Goal: Information Seeking & Learning: Learn about a topic

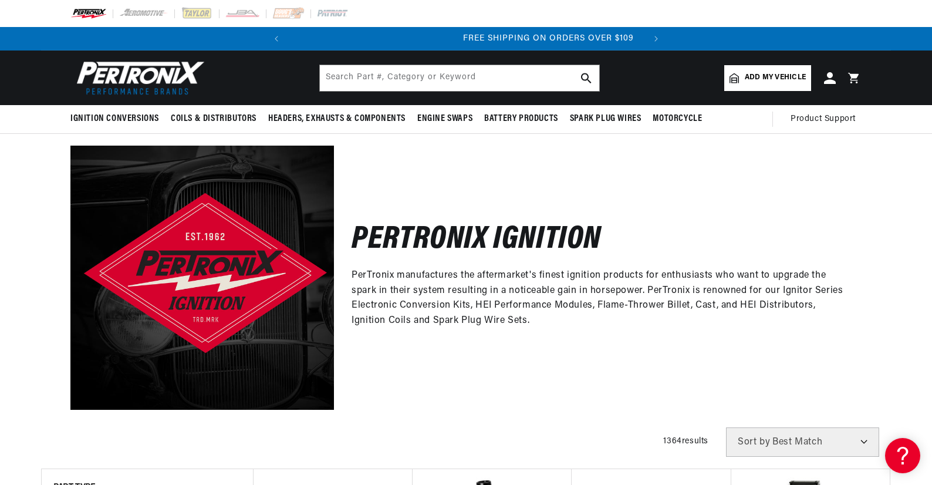
scroll to position [0, 356]
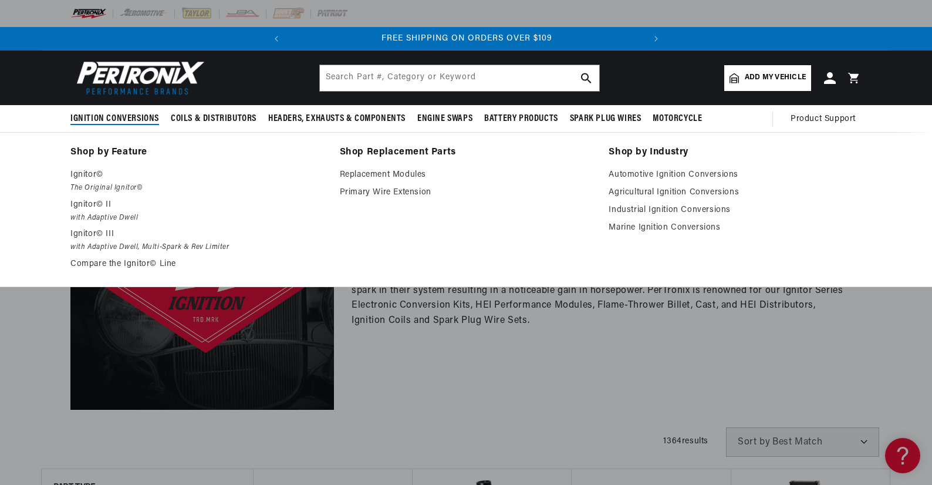
click at [127, 116] on span "Ignition Conversions" at bounding box center [114, 119] width 89 height 12
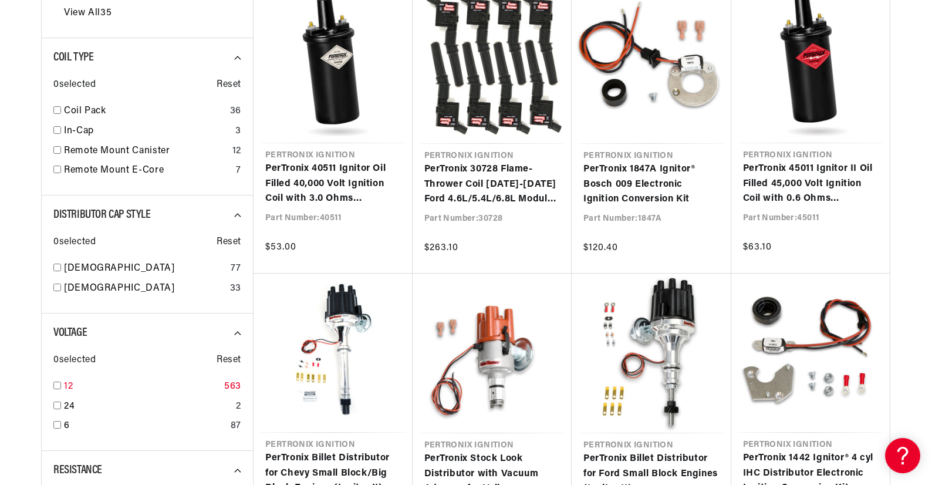
scroll to position [881, 0]
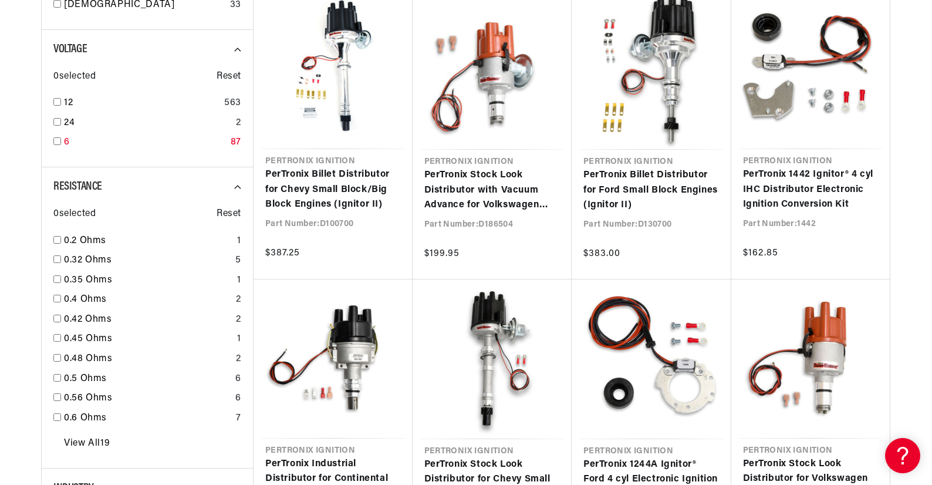
scroll to position [0, 356]
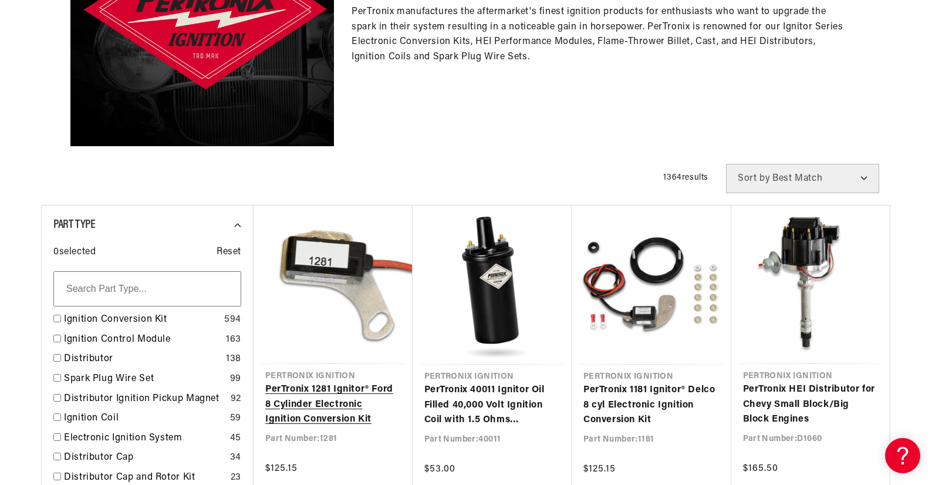
scroll to position [352, 0]
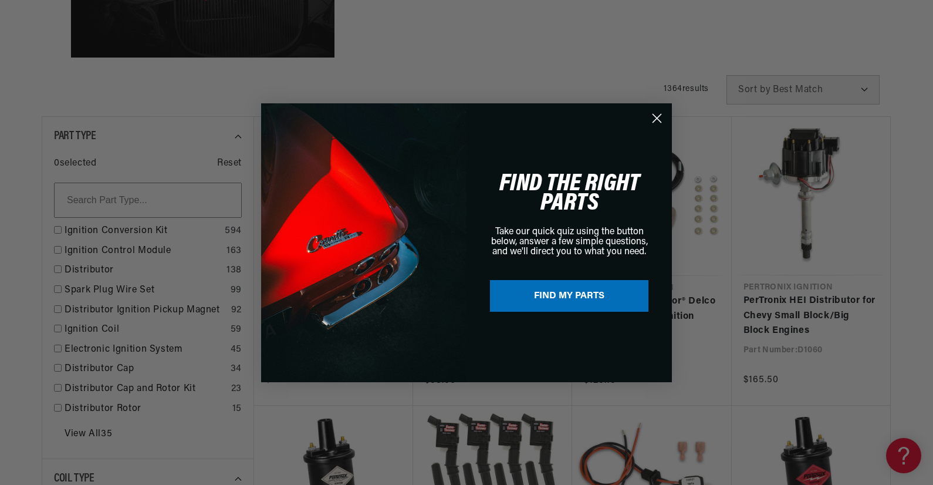
click at [655, 117] on circle "Close dialog" at bounding box center [657, 117] width 19 height 19
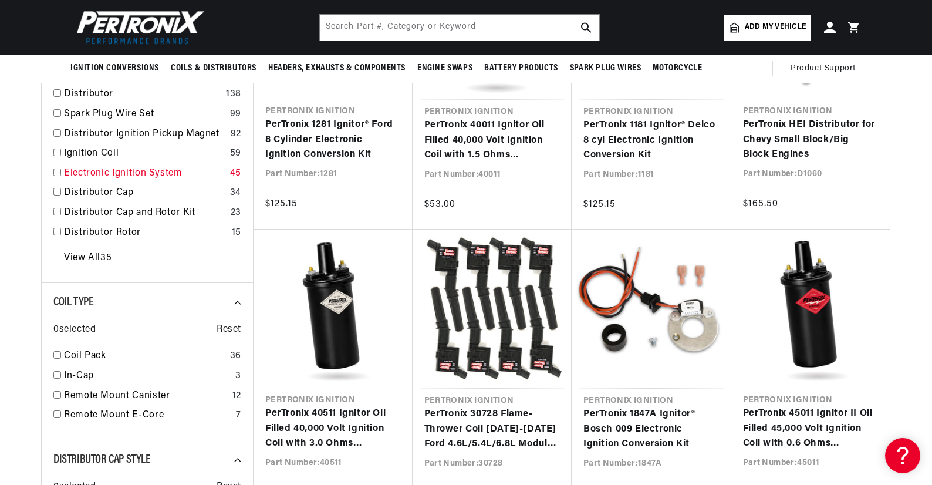
scroll to position [0, 356]
click at [56, 171] on input "checkbox" at bounding box center [57, 172] width 8 height 8
checkbox input "false"
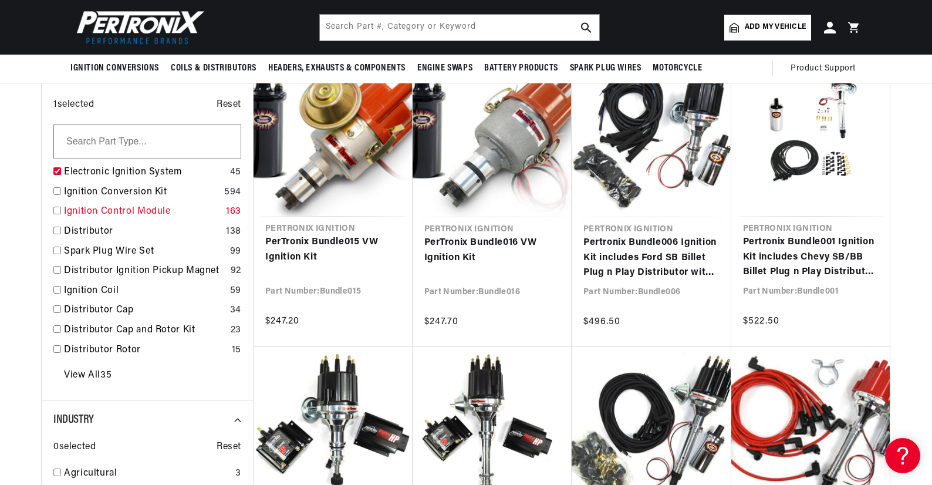
scroll to position [0, 356]
click at [56, 209] on input "checkbox" at bounding box center [57, 211] width 8 height 8
checkbox input "false"
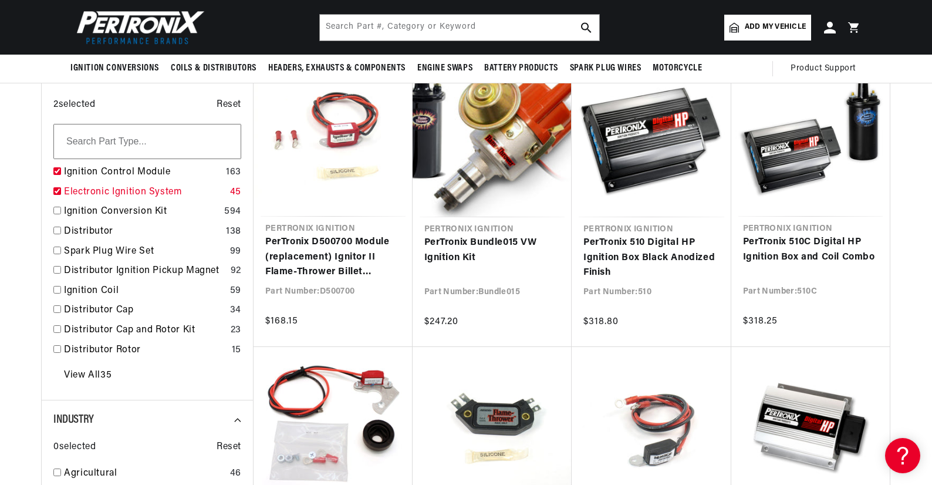
click at [57, 190] on input "checkbox" at bounding box center [57, 191] width 8 height 8
checkbox input "true"
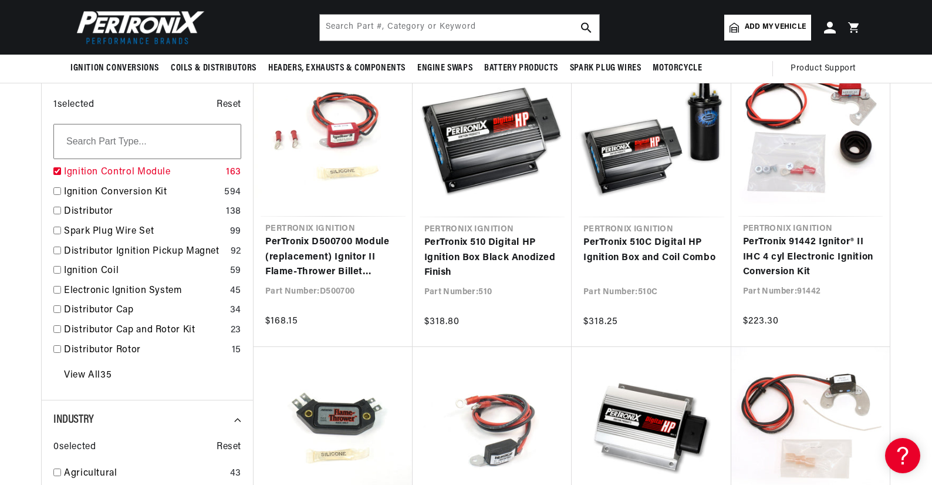
click at [56, 170] on input "checkbox" at bounding box center [57, 171] width 8 height 8
checkbox input "true"
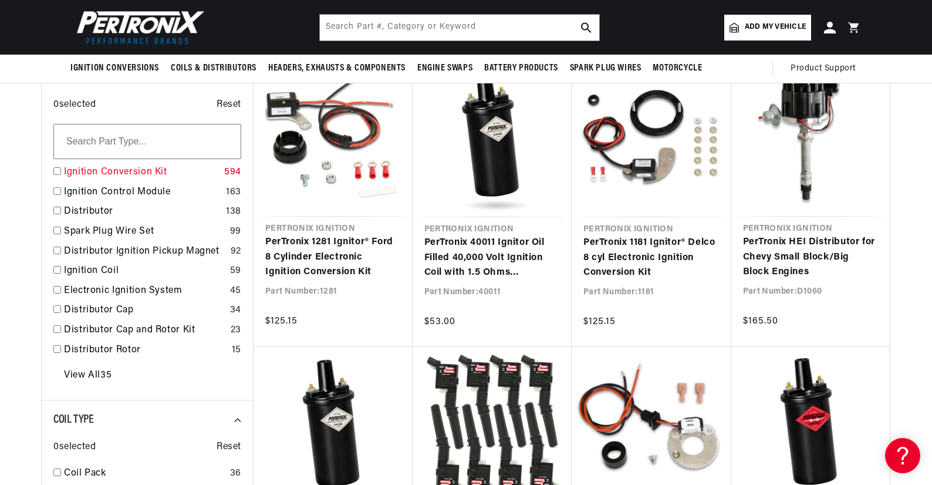
click at [62, 171] on div "Ignition Conversion Kit 594" at bounding box center [147, 175] width 188 height 20
checkbox input "true"
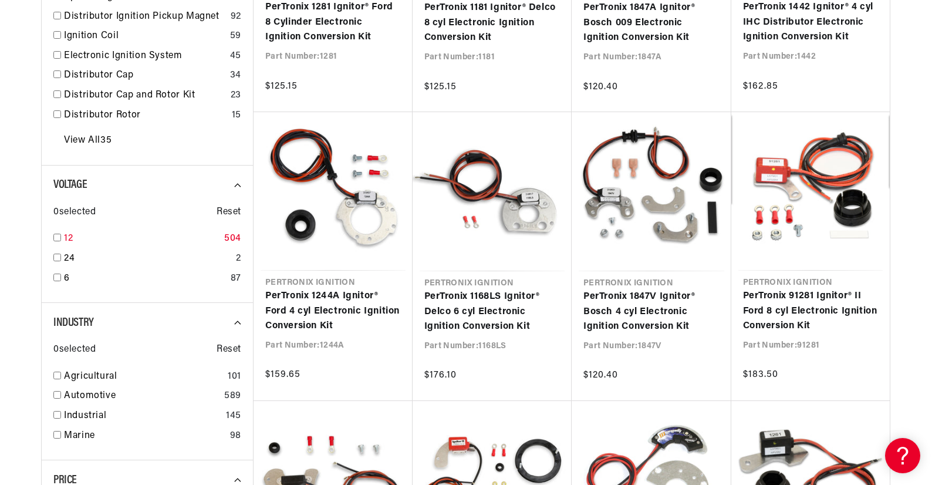
scroll to position [0, 356]
click at [58, 237] on input "checkbox" at bounding box center [57, 238] width 8 height 8
checkbox input "true"
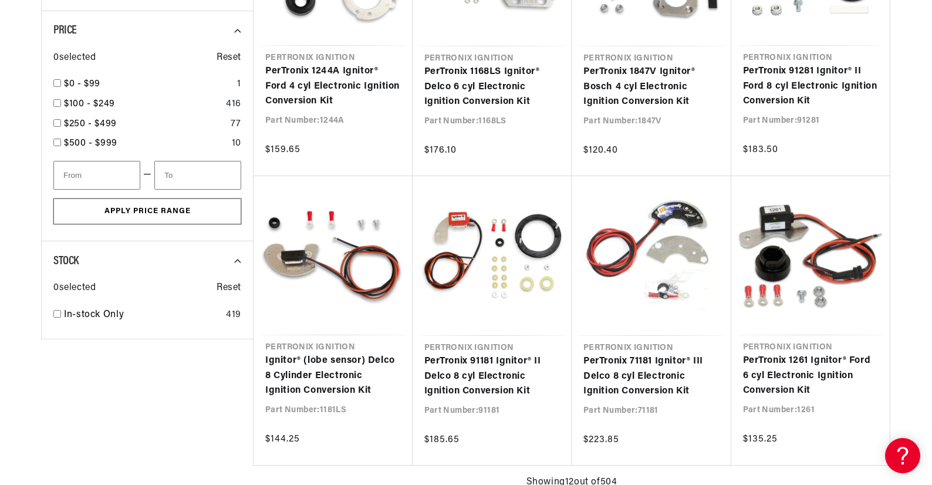
scroll to position [881, 0]
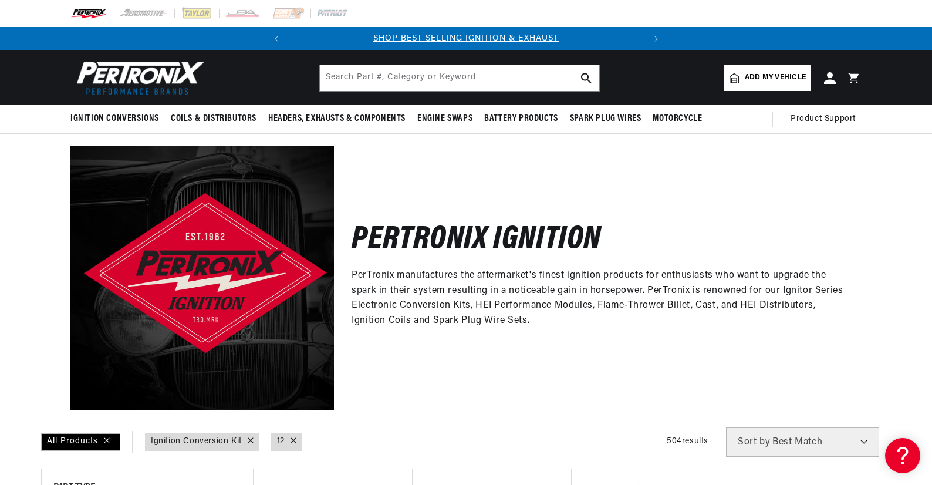
click at [807, 71] on link "Add my vehicle" at bounding box center [767, 78] width 87 height 26
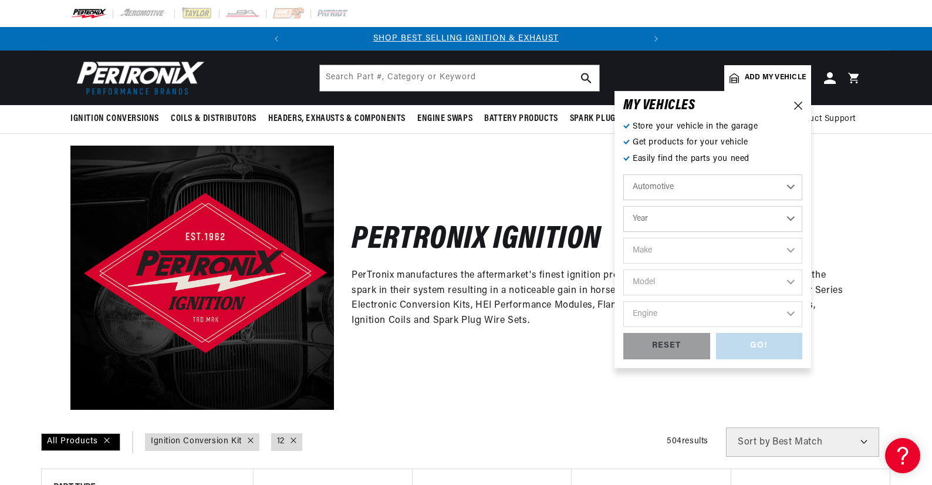
click at [793, 187] on select "Automotive Agricultural Industrial Marine Motorcycle" at bounding box center [713, 187] width 179 height 26
click at [624, 174] on select "Automotive Agricultural Industrial Marine Motorcycle" at bounding box center [713, 187] width 179 height 26
select select "Agricultural"
click at [794, 221] on select "Year 1970 1965 1964 1960 1959 1958 1957 1939 1938 1937" at bounding box center [713, 219] width 179 height 26
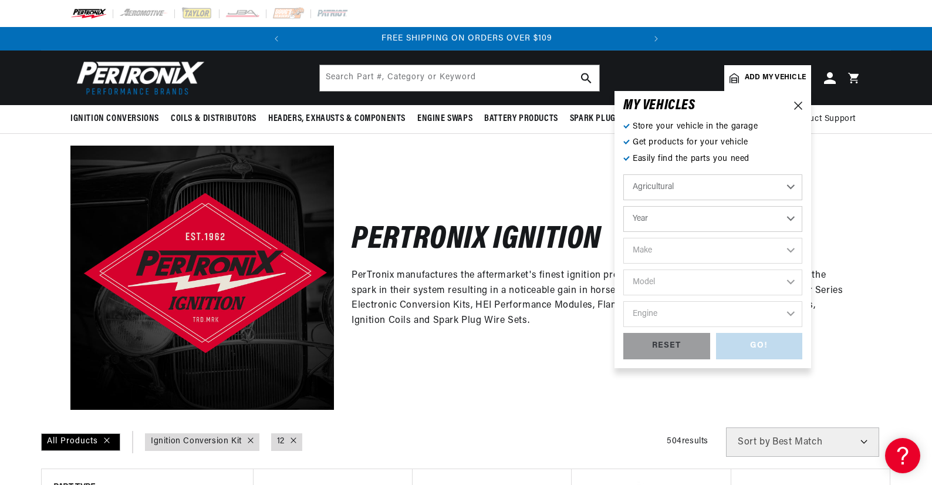
select select "1957"
click at [624, 206] on select "Year 1970 1965 1964 1960 1959 1958 1957 1939 1938 1937" at bounding box center [713, 219] width 179 height 26
select select "1957"
click at [794, 249] on select "Make John Bean" at bounding box center [713, 251] width 179 height 26
click at [689, 247] on select "Make John Bean" at bounding box center [713, 251] width 179 height 26
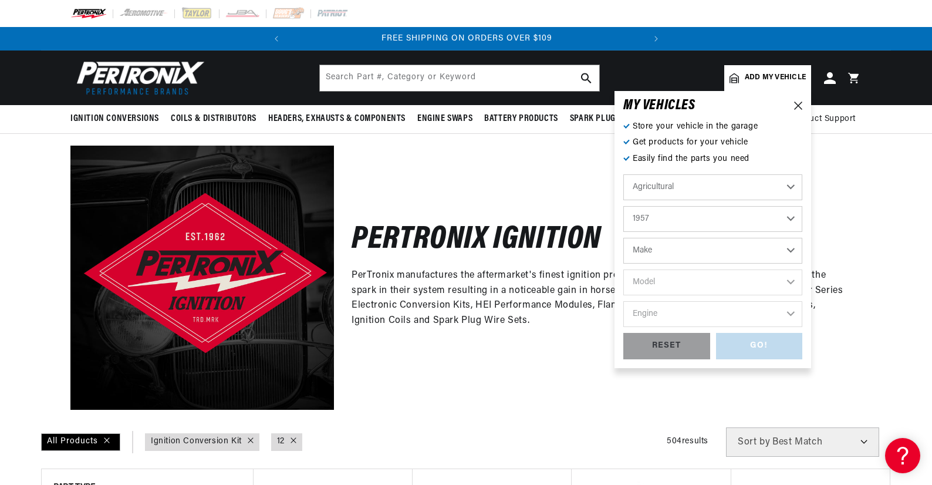
click at [790, 251] on select "Make John Bean" at bounding box center [713, 251] width 179 height 26
click at [771, 185] on select "Automotive Agricultural Industrial Marine Motorcycle" at bounding box center [713, 187] width 179 height 26
click at [786, 184] on select "Automotive Agricultural Industrial Marine Motorcycle" at bounding box center [713, 187] width 179 height 26
click at [793, 187] on select "Automotive Agricultural Industrial Marine Motorcycle" at bounding box center [713, 187] width 179 height 26
click at [624, 174] on select "Automotive Agricultural Industrial Marine Motorcycle" at bounding box center [713, 187] width 179 height 26
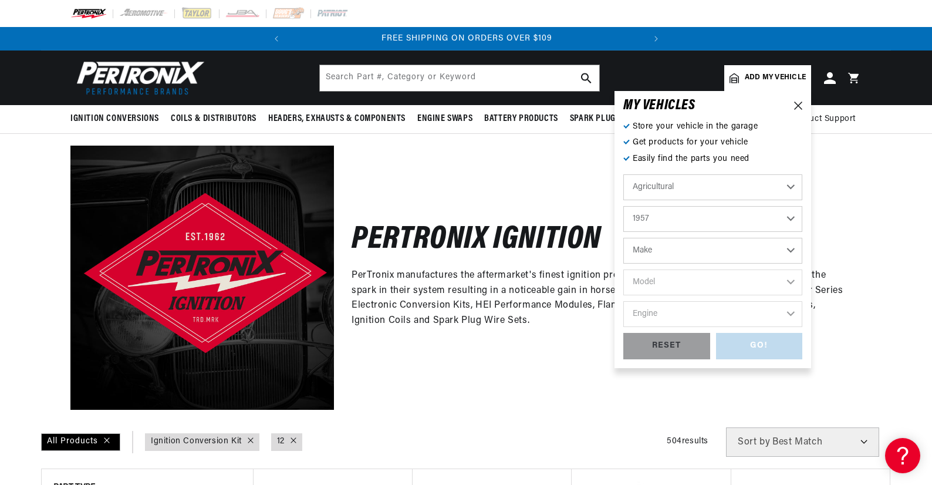
select select "Industrial"
click at [791, 252] on select "Make Allis Chalmers Towmotor" at bounding box center [713, 251] width 179 height 26
click at [793, 247] on select "Make Allis Chalmers Towmotor" at bounding box center [713, 251] width 179 height 26
click at [686, 248] on select "Make Allis Chalmers Towmotor" at bounding box center [713, 251] width 179 height 26
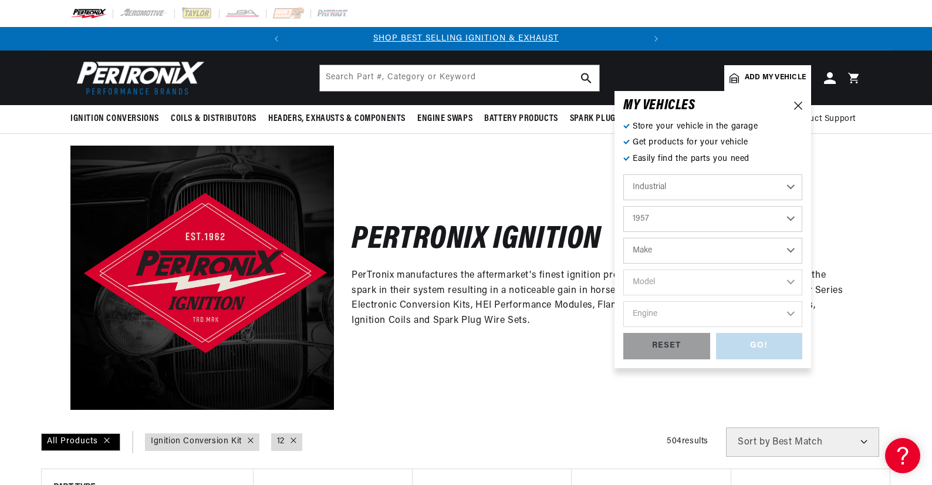
click at [776, 180] on select "Automotive Agricultural Industrial Marine Motorcycle" at bounding box center [713, 187] width 179 height 26
click at [797, 102] on icon at bounding box center [798, 106] width 8 height 8
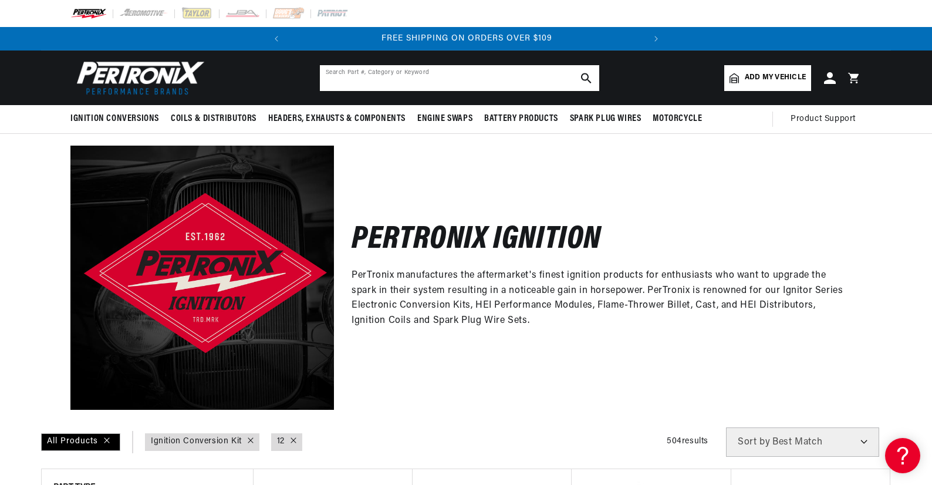
click at [417, 81] on input "text" at bounding box center [459, 78] width 279 height 26
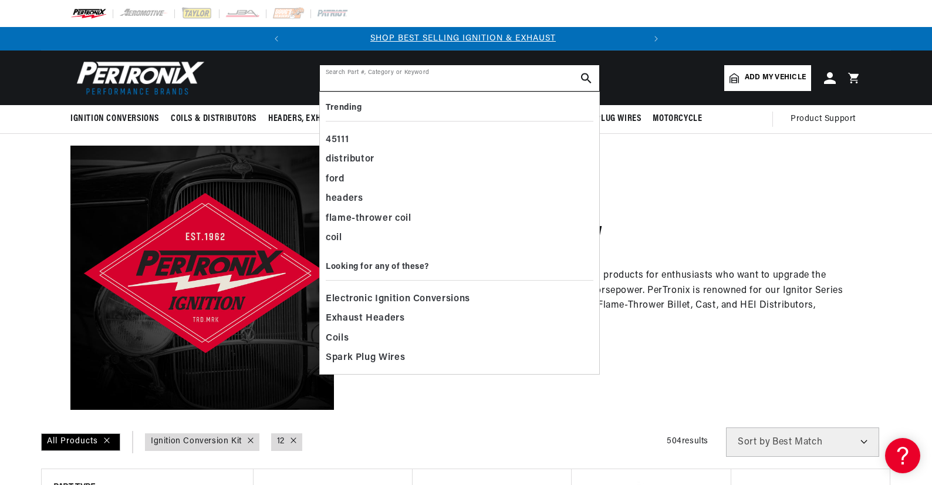
scroll to position [0, 0]
click at [416, 294] on span "Electronic Ignition Conversions" at bounding box center [398, 299] width 144 height 16
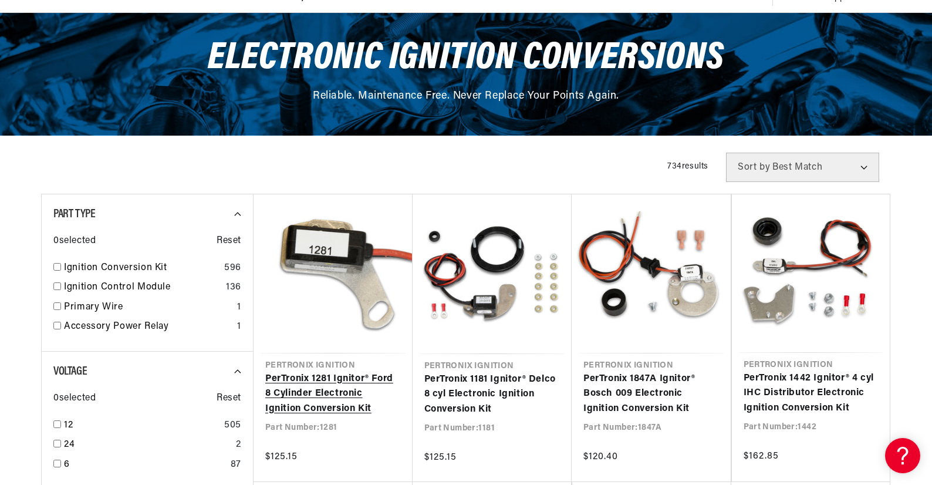
scroll to position [235, 0]
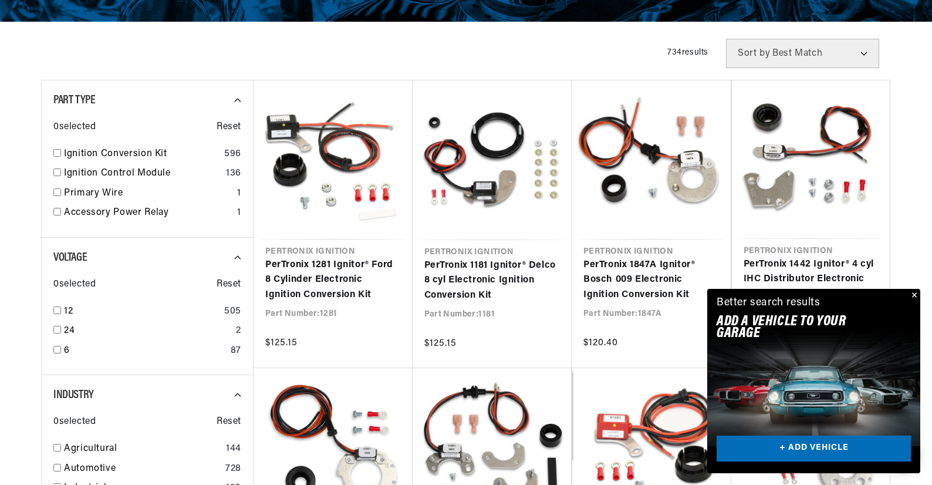
click at [914, 295] on button "Close" at bounding box center [913, 296] width 14 height 14
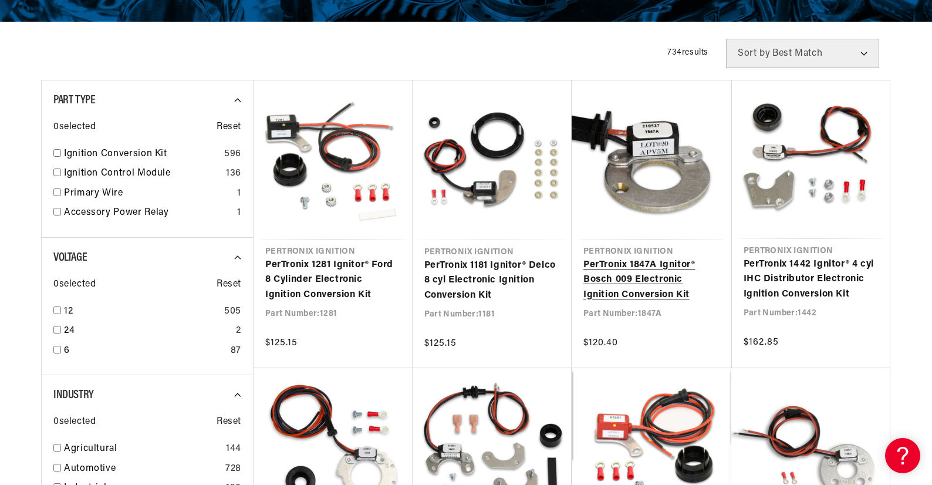
scroll to position [0, 356]
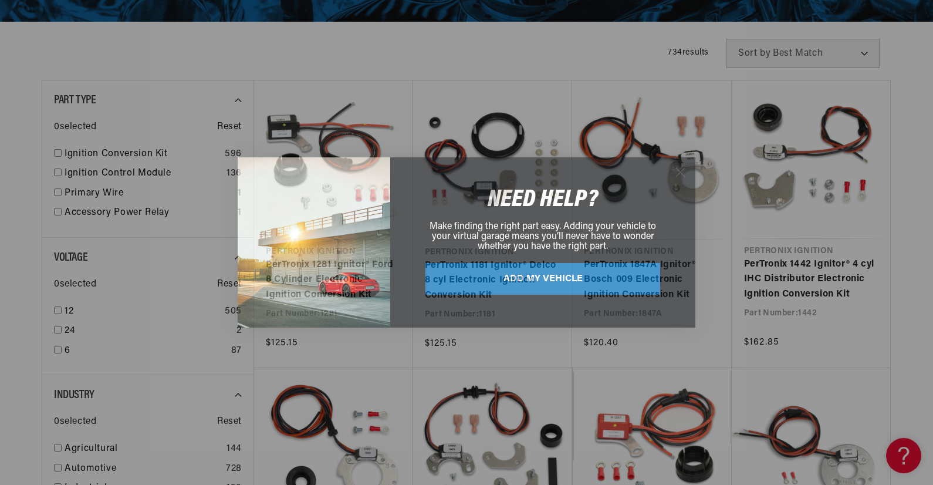
click at [681, 171] on icon "Close dialog" at bounding box center [681, 172] width 8 height 8
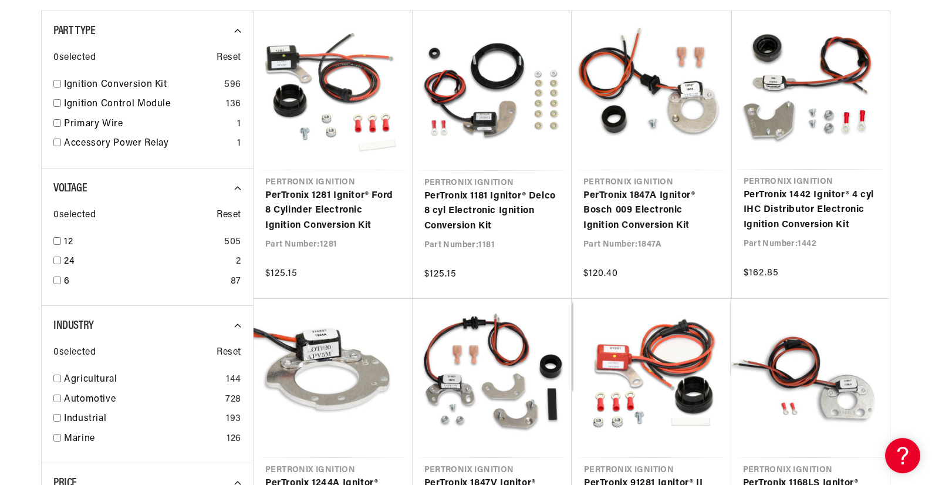
scroll to position [411, 0]
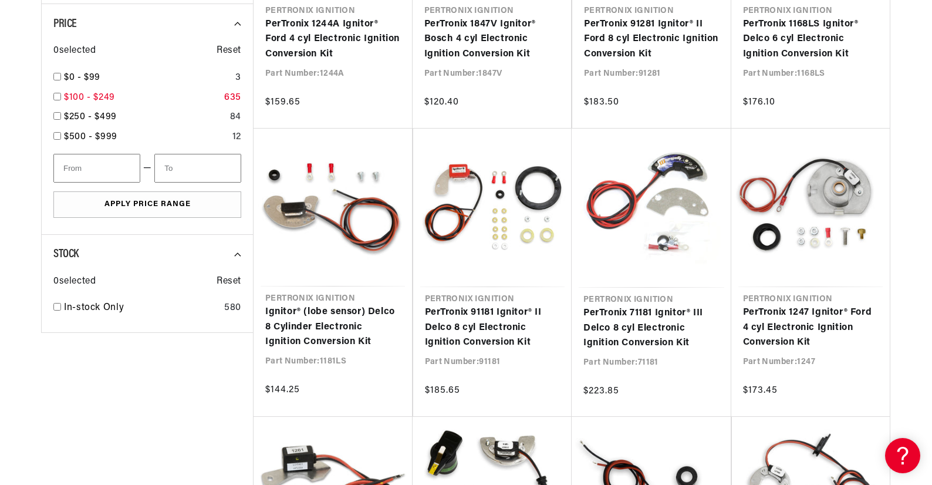
scroll to position [0, 356]
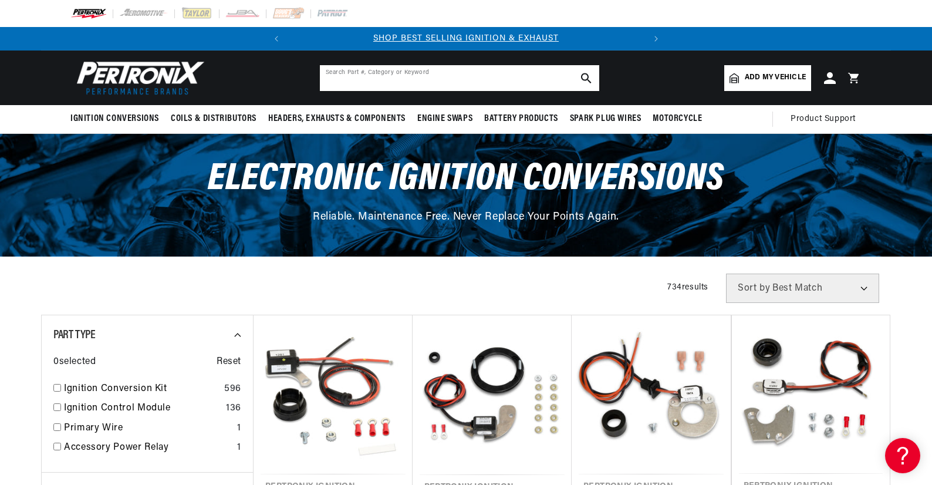
click at [501, 76] on input "text" at bounding box center [459, 78] width 279 height 26
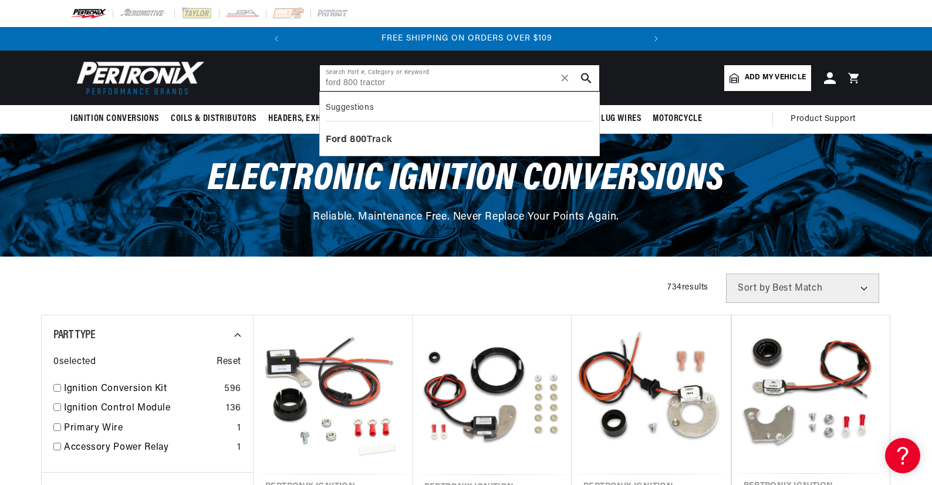
type input "ford 800 tractor"
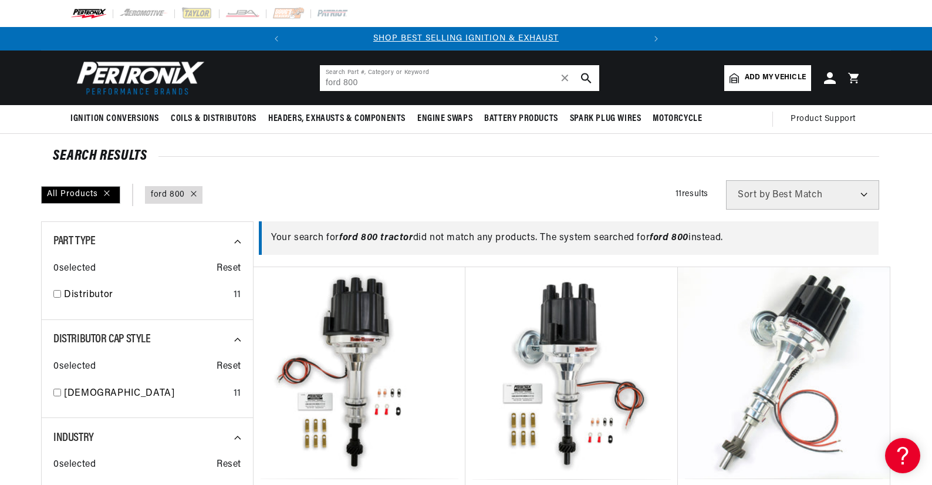
drag, startPoint x: 343, startPoint y: 82, endPoint x: 419, endPoint y: 83, distance: 75.2
click at [414, 86] on input "ford 800" at bounding box center [459, 78] width 279 height 26
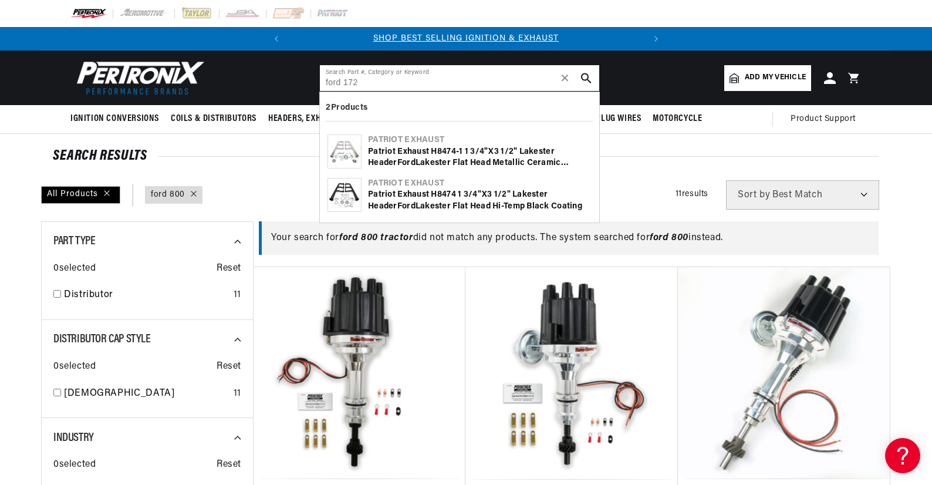
type input "ford 172"
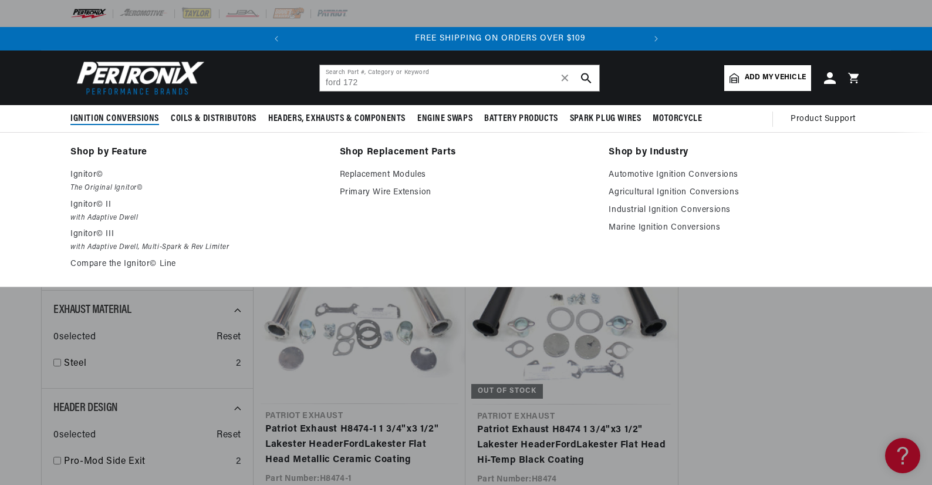
scroll to position [0, 356]
click at [136, 117] on span "Ignition Conversions" at bounding box center [114, 119] width 89 height 12
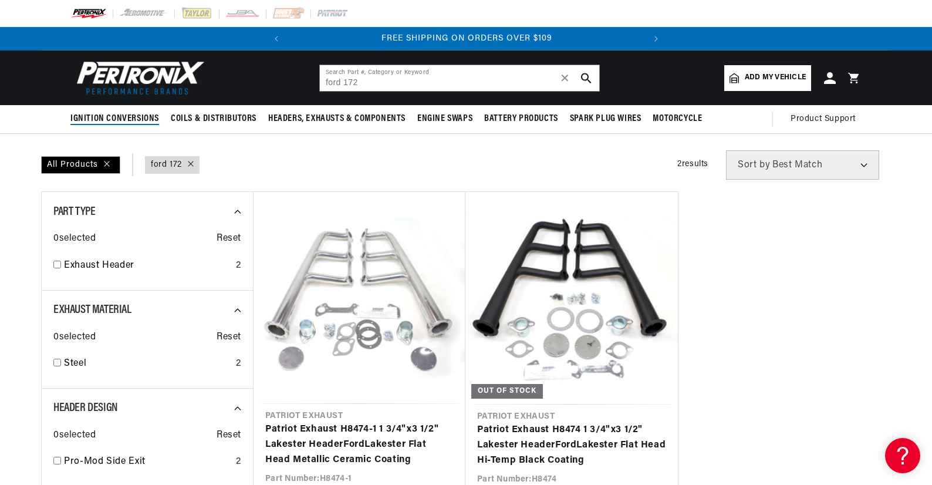
click at [136, 117] on span "Ignition Conversions" at bounding box center [114, 119] width 89 height 12
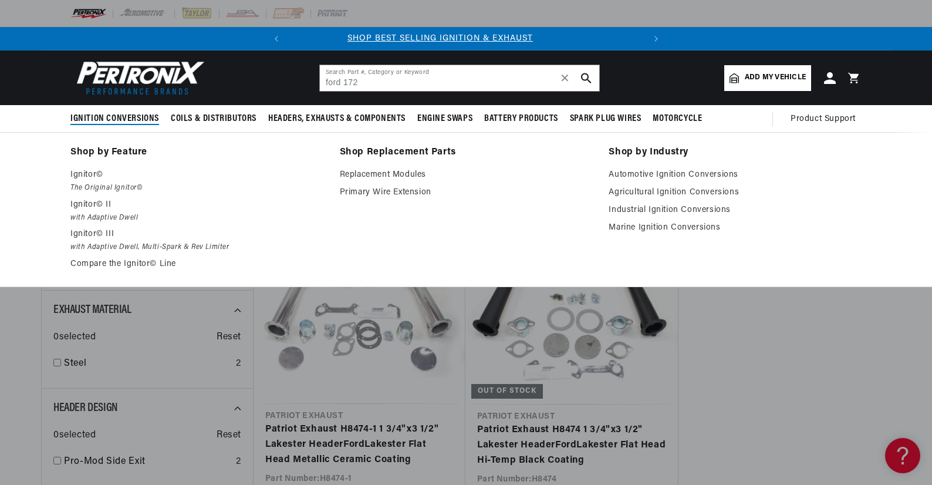
scroll to position [0, 0]
click at [698, 190] on link "Agricultural Ignition Conversions" at bounding box center [735, 193] width 253 height 14
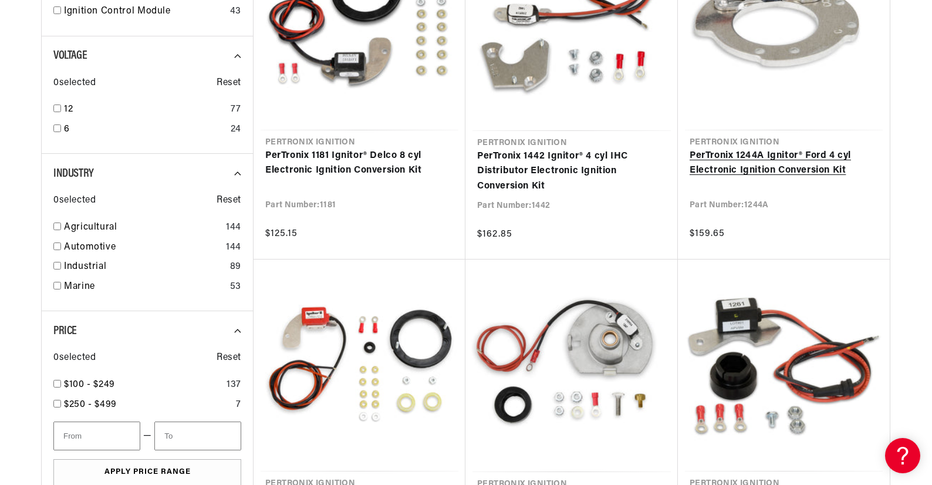
scroll to position [470, 0]
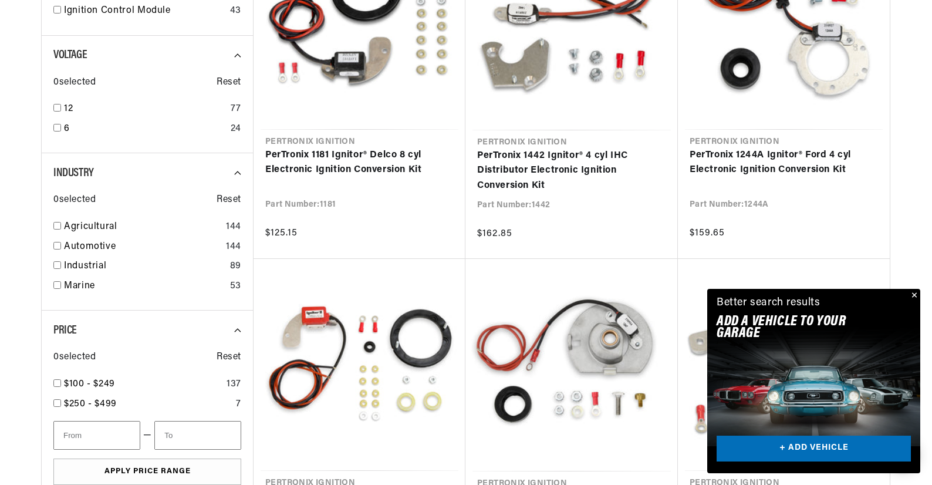
click at [915, 292] on button "Close" at bounding box center [913, 296] width 14 height 14
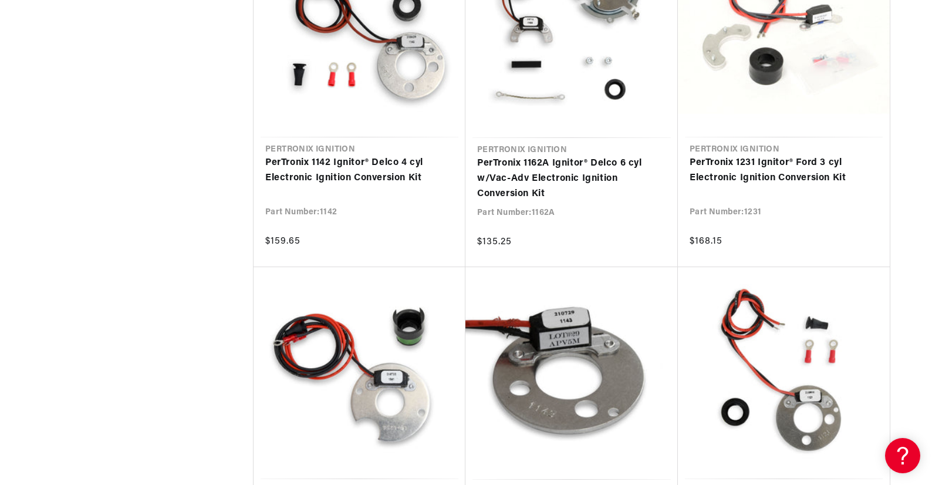
scroll to position [1233, 0]
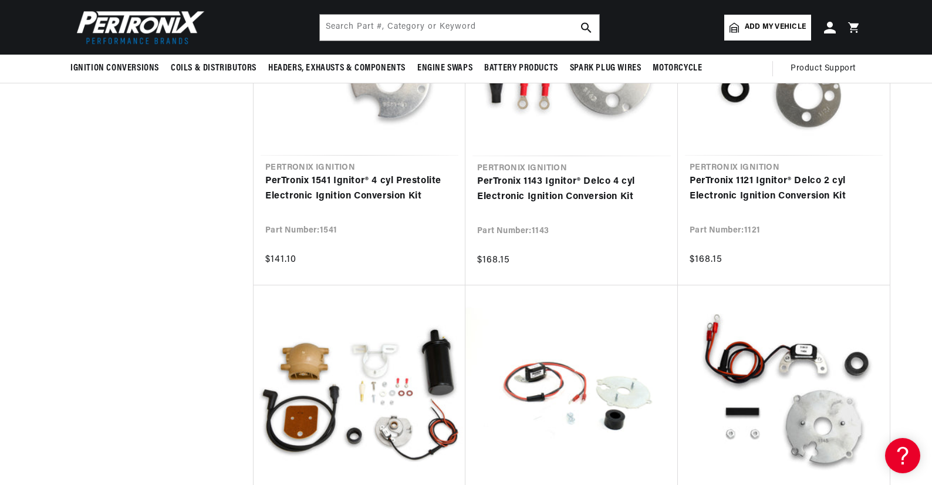
scroll to position [0, 356]
click at [463, 28] on input "text" at bounding box center [459, 28] width 279 height 26
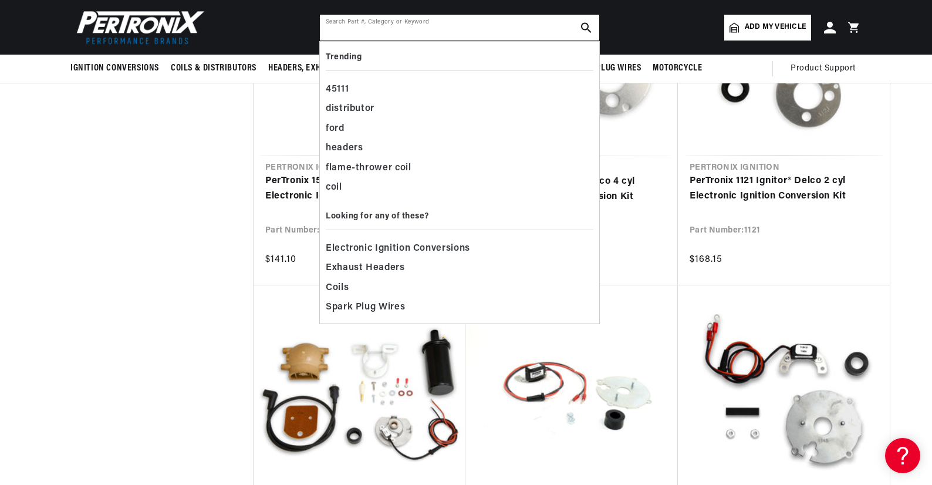
paste input "EIGN03"
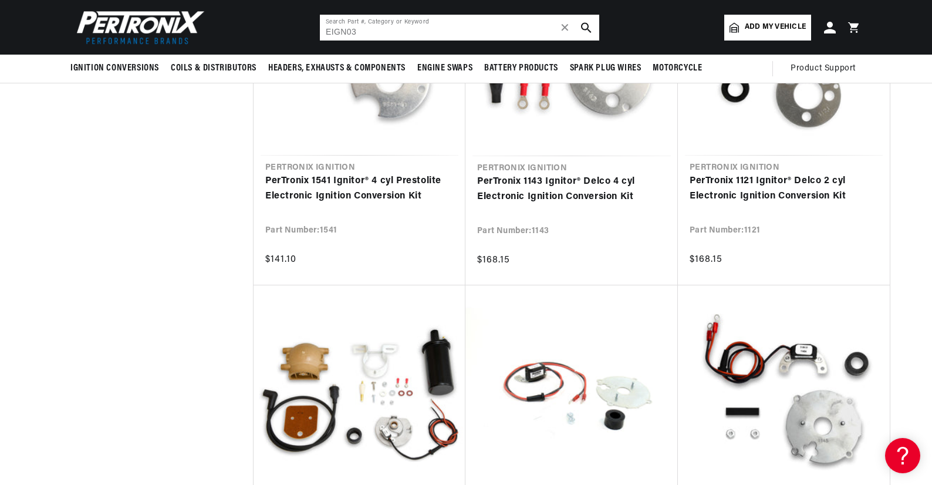
scroll to position [0, 3]
type input "EIGN03"
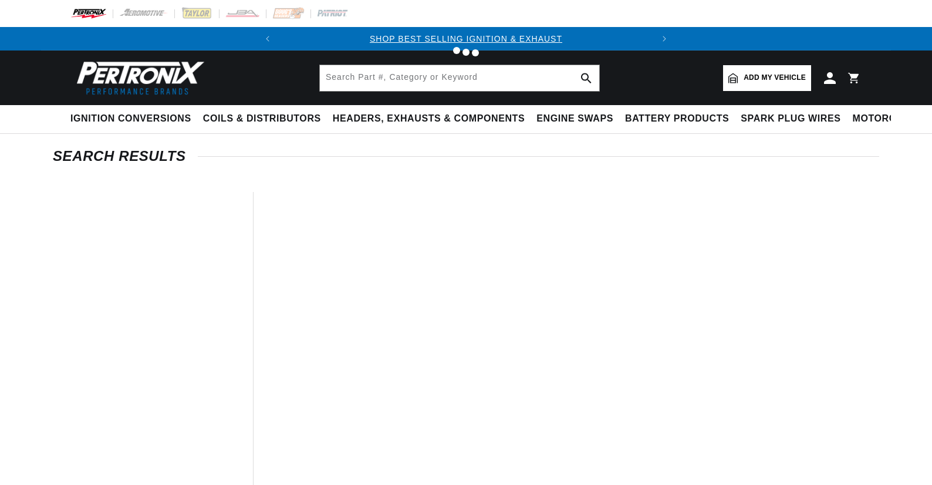
type input "EIGN03"
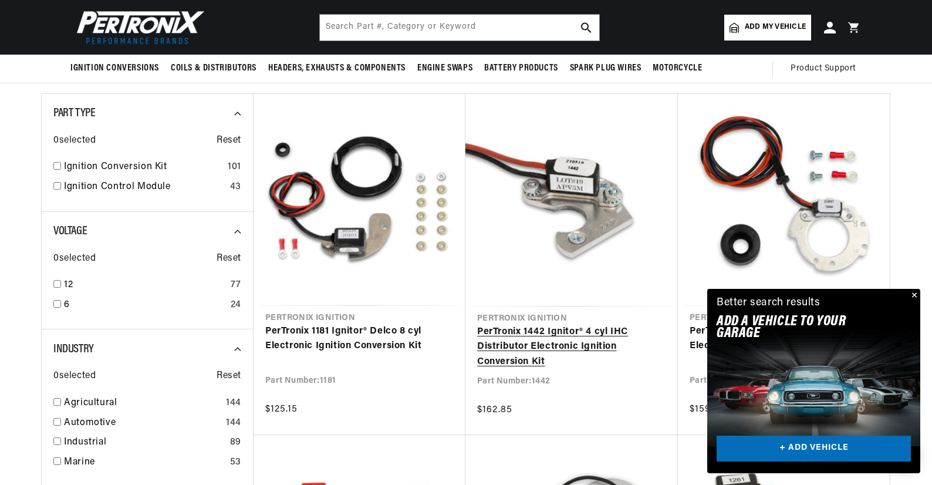
scroll to position [0, 356]
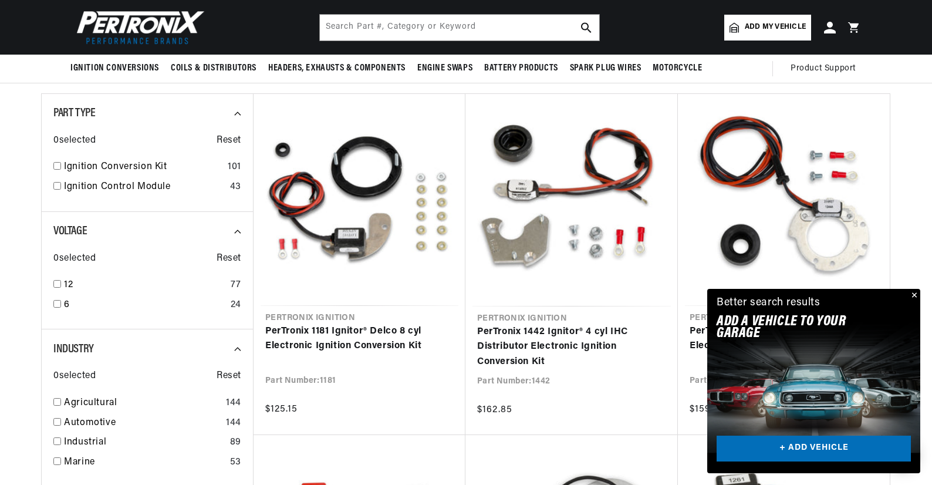
click at [918, 296] on button "Close" at bounding box center [913, 296] width 14 height 14
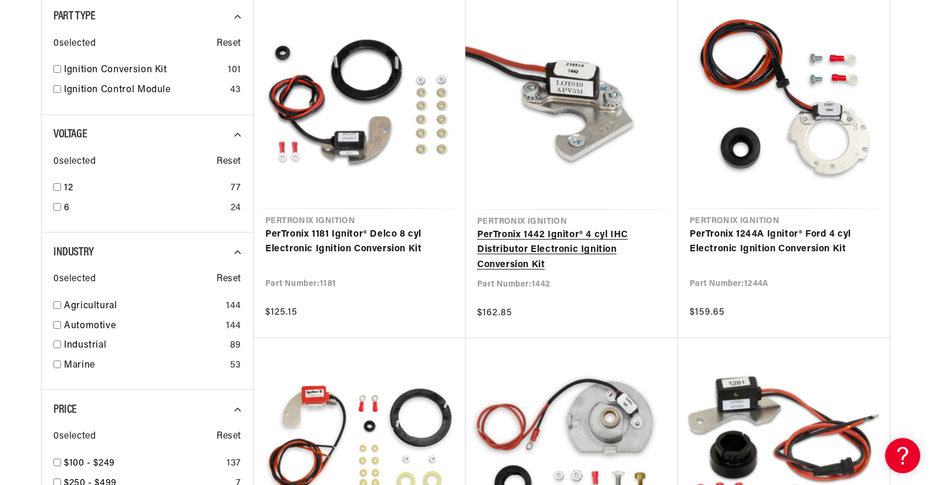
scroll to position [411, 0]
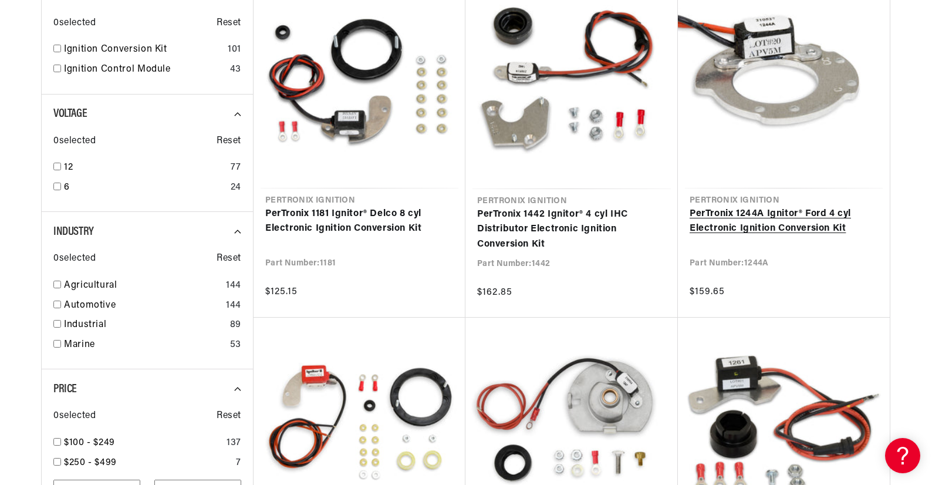
click at [732, 228] on link "PerTronix 1244A Ignitor® Ford 4 cyl Electronic Ignition Conversion Kit" at bounding box center [784, 222] width 188 height 30
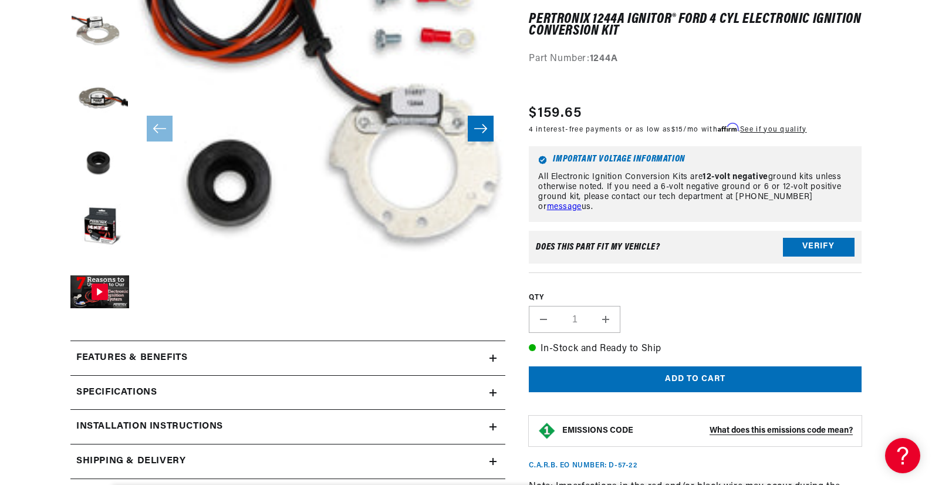
scroll to position [294, 0]
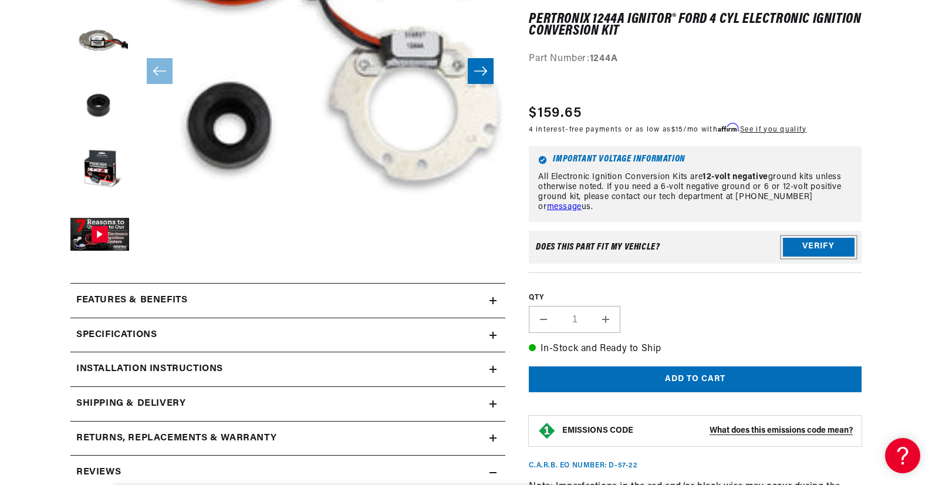
click at [823, 247] on button "Verify" at bounding box center [819, 247] width 72 height 19
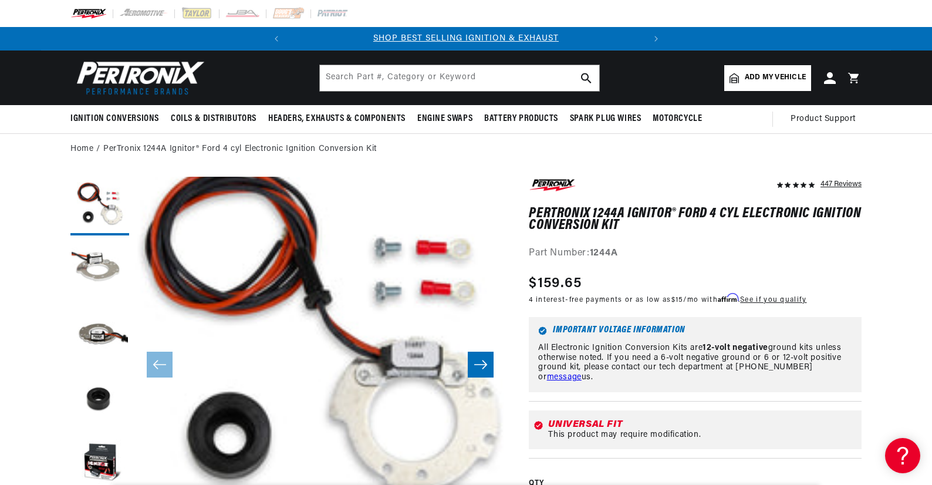
scroll to position [37, 0]
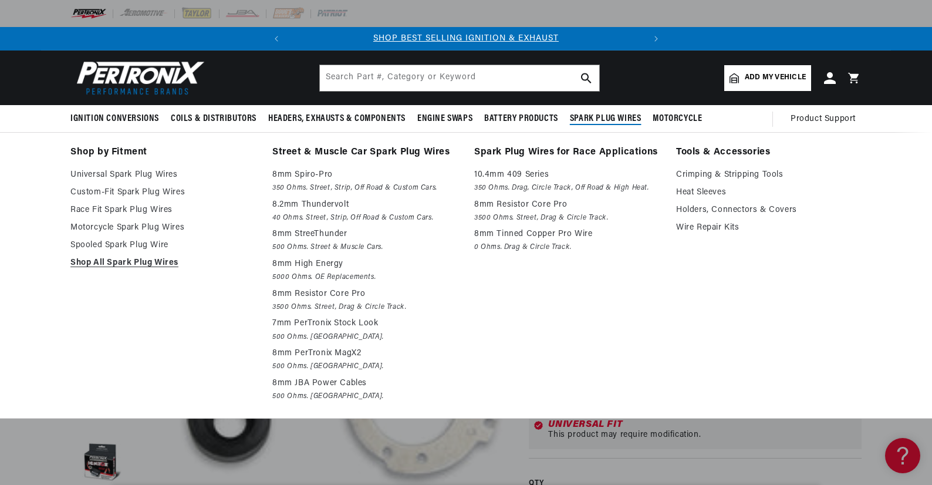
click at [127, 353] on li "Shop by Fitment Universal Spark Plug Wires Custom-Fit Spark Plug Wires Race Fit…" at bounding box center [163, 274] width 186 height 261
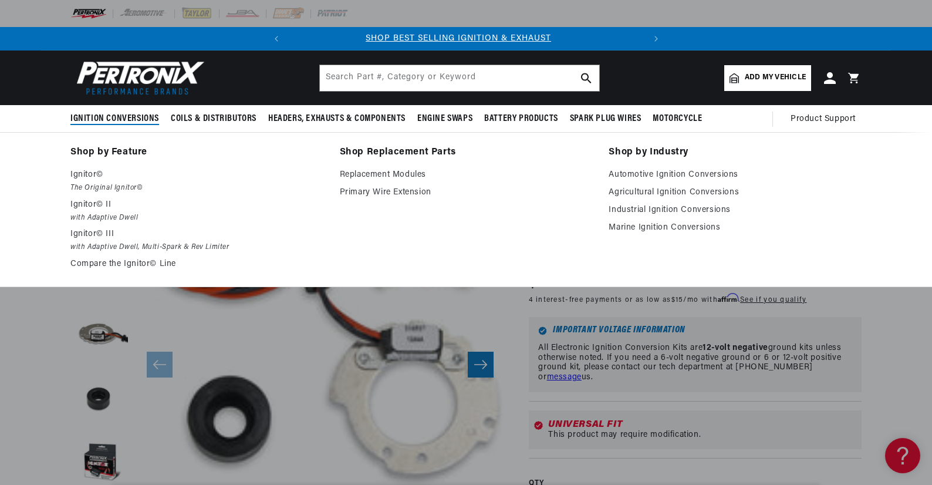
scroll to position [0, 0]
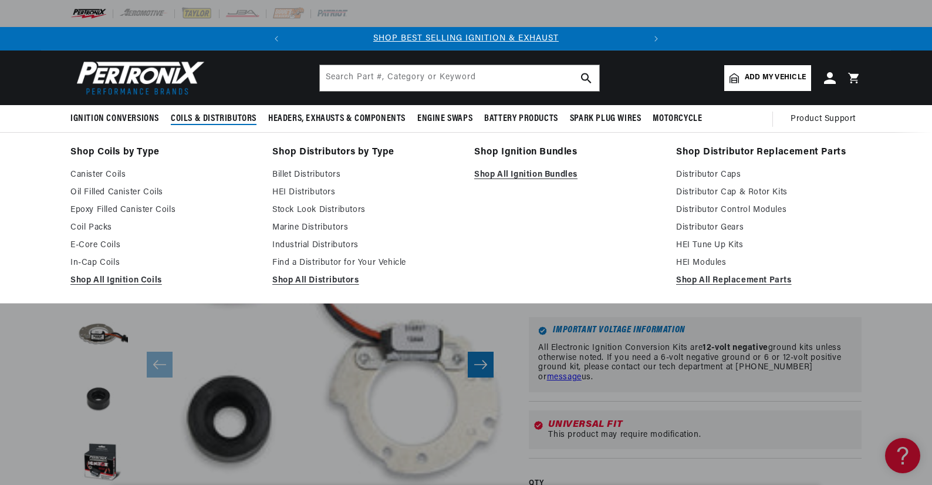
click at [225, 116] on span "Coils & Distributors" at bounding box center [214, 119] width 86 height 12
click at [154, 207] on link "Epoxy Filled Canister Coils" at bounding box center [163, 210] width 186 height 14
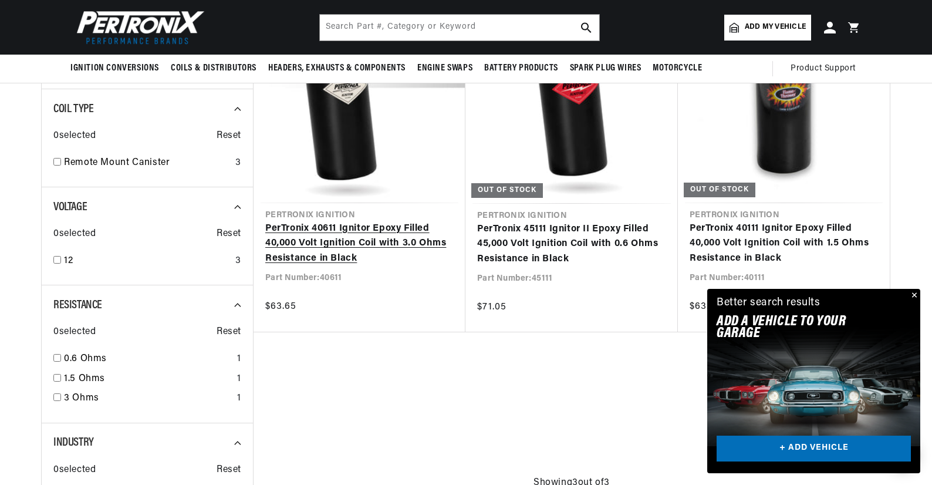
click at [334, 241] on link "PerTronix 40611 Ignitor Epoxy Filled 40,000 Volt Ignition Coil with 3.0 Ohms Re…" at bounding box center [359, 243] width 188 height 45
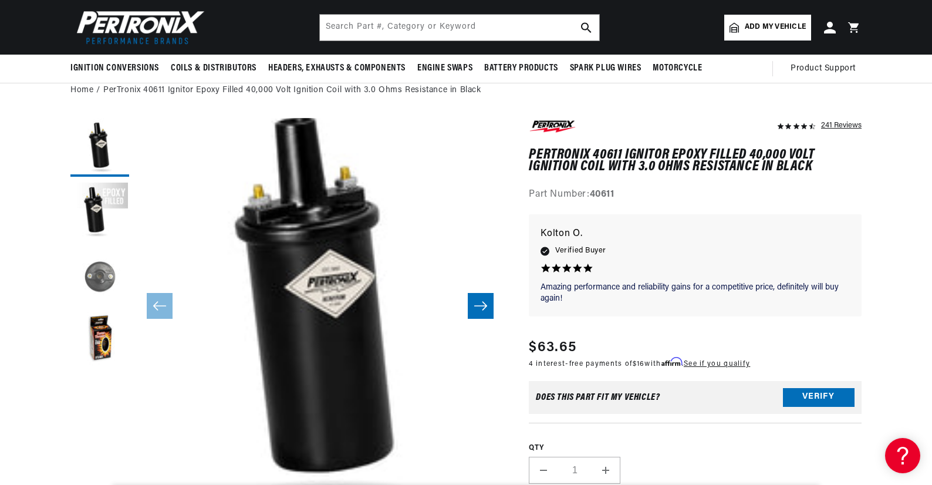
scroll to position [0, 356]
click at [96, 335] on button "Load image 4 in gallery view" at bounding box center [99, 341] width 59 height 59
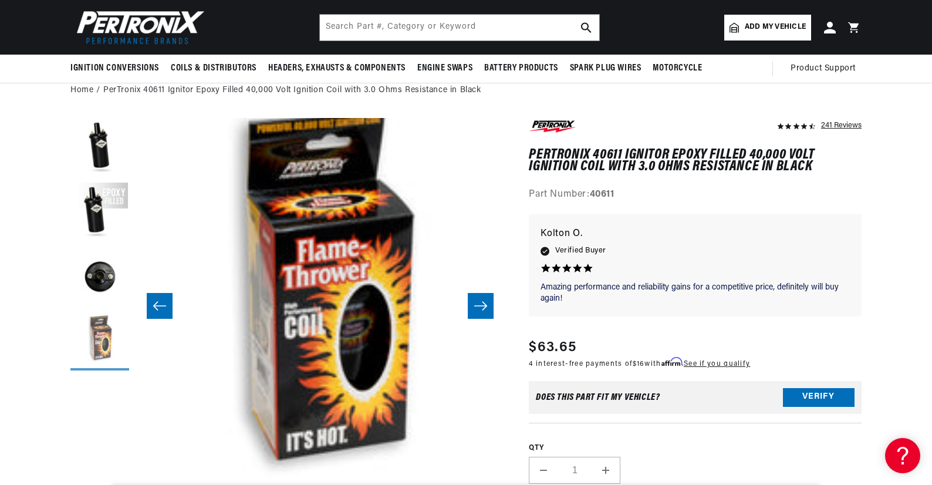
scroll to position [0, 1112]
click at [100, 279] on button "Load image 3 in gallery view" at bounding box center [99, 276] width 59 height 59
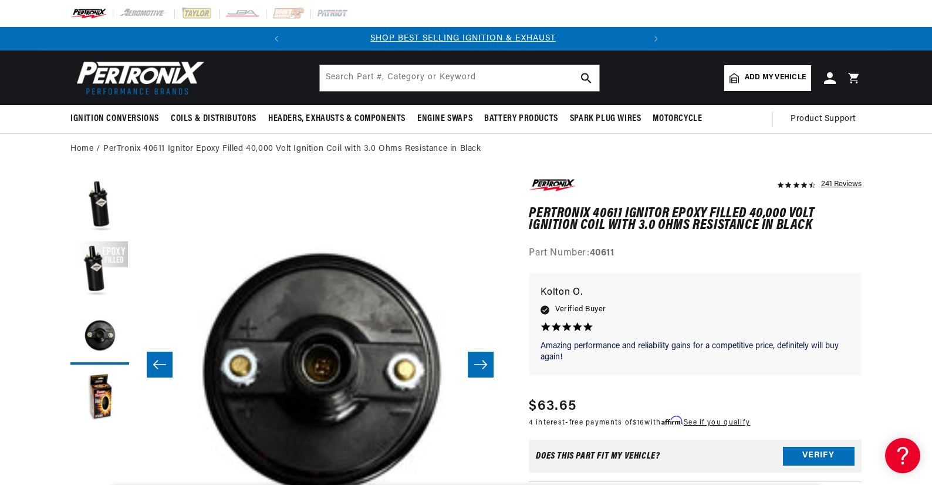
scroll to position [0, 0]
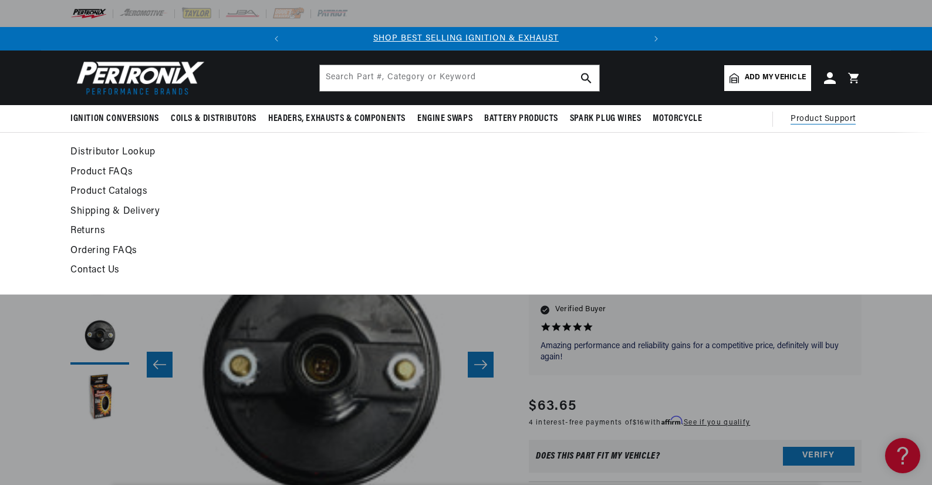
click at [840, 114] on span "Product Support" at bounding box center [823, 119] width 65 height 13
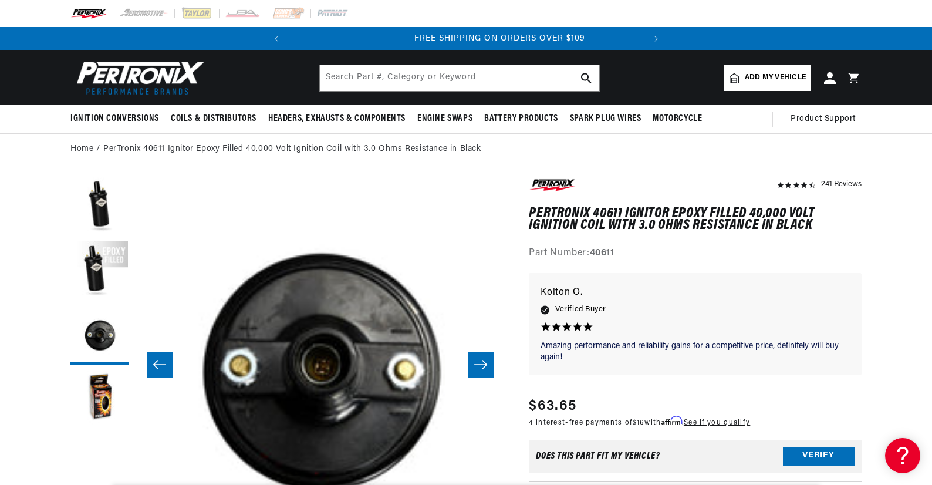
scroll to position [0, 356]
click at [825, 116] on span "Product Support" at bounding box center [823, 119] width 65 height 13
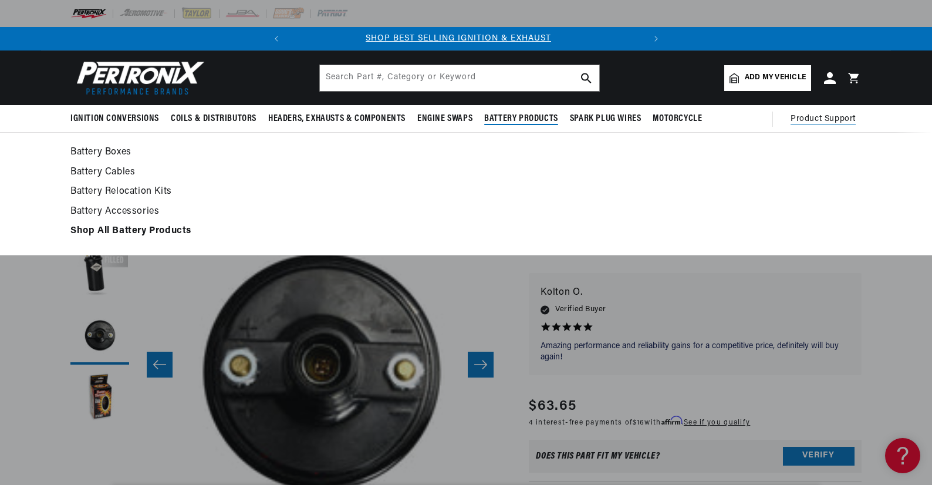
scroll to position [0, 0]
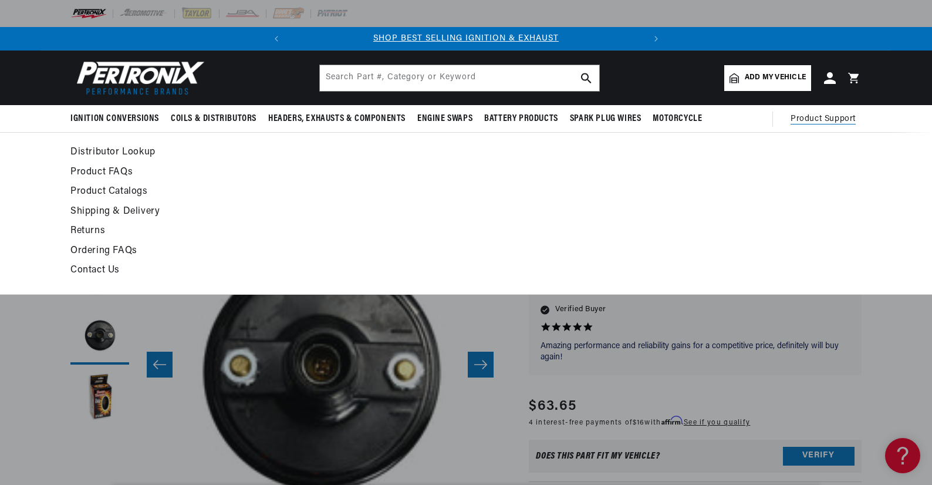
click at [96, 266] on link "Contact Us" at bounding box center [358, 270] width 577 height 16
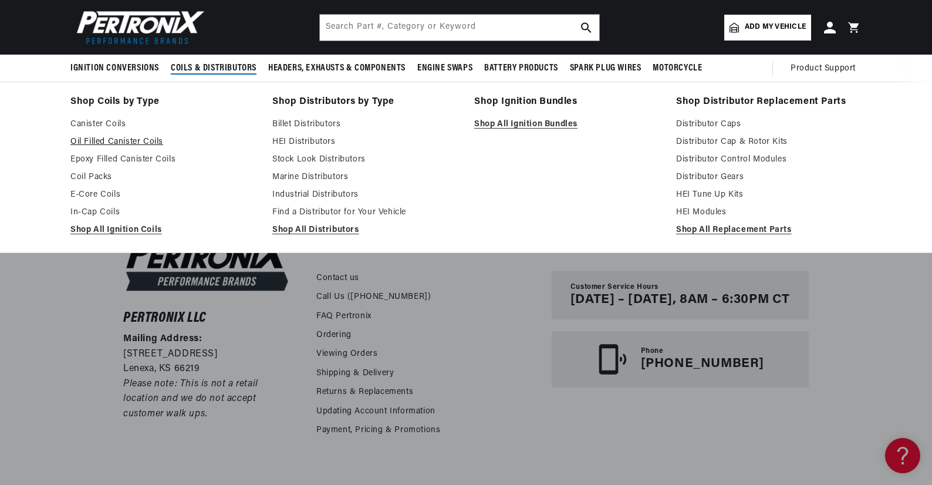
scroll to position [0, 356]
click at [109, 137] on link "Oil Filled Canister Coils" at bounding box center [163, 142] width 186 height 14
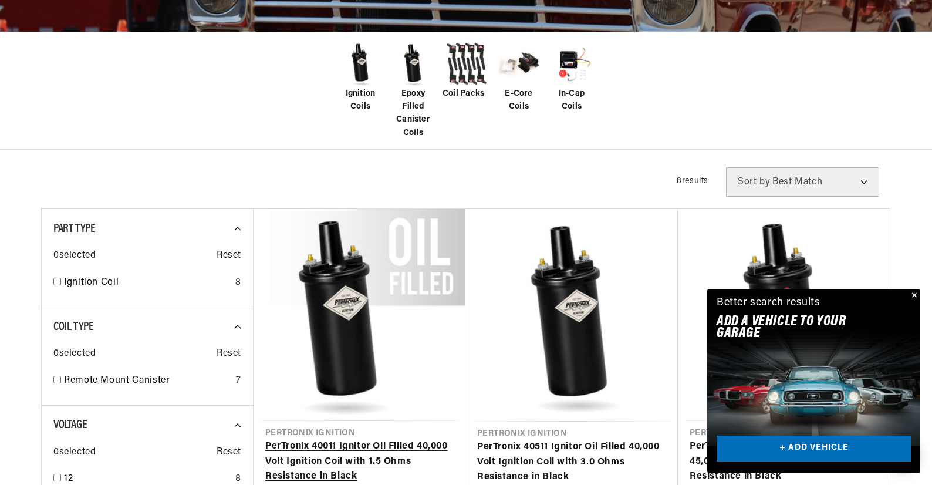
scroll to position [352, 0]
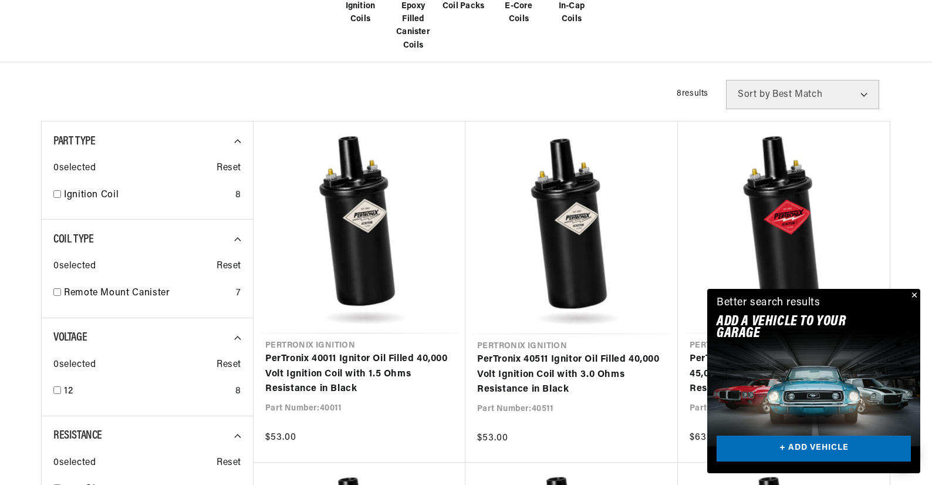
click at [912, 295] on button "Close" at bounding box center [913, 296] width 14 height 14
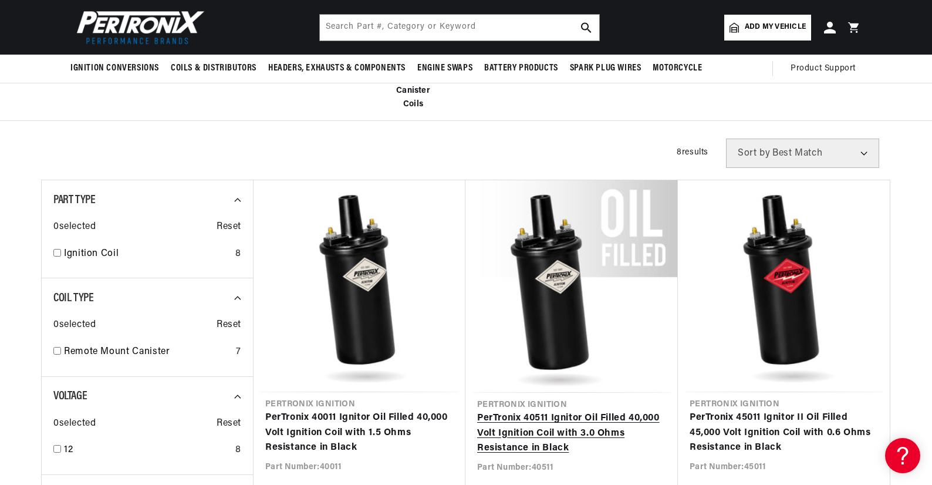
scroll to position [0, 0]
click at [566, 432] on link "PerTronix 40511 Ignitor Oil Filled 40,000 Volt Ignition Coil with 3.0 Ohms Resi…" at bounding box center [571, 433] width 189 height 45
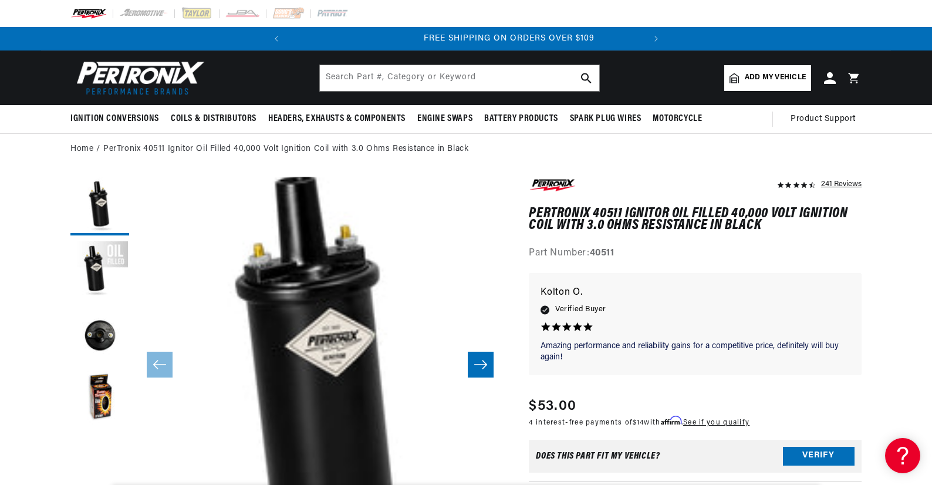
scroll to position [0, 356]
